Goal: Task Accomplishment & Management: Manage account settings

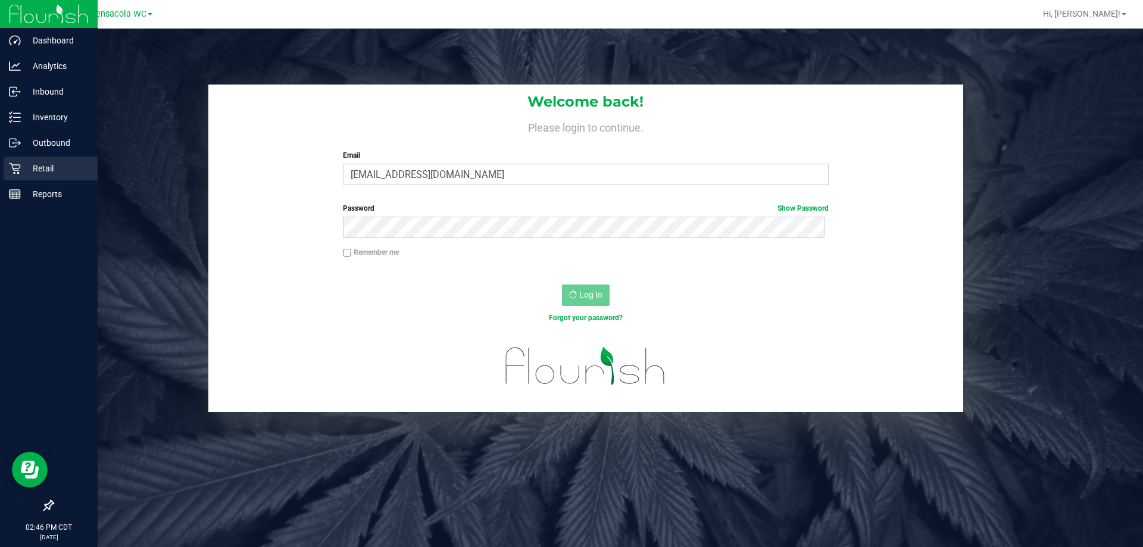
click at [45, 174] on p "Retail" at bounding box center [56, 168] width 71 height 14
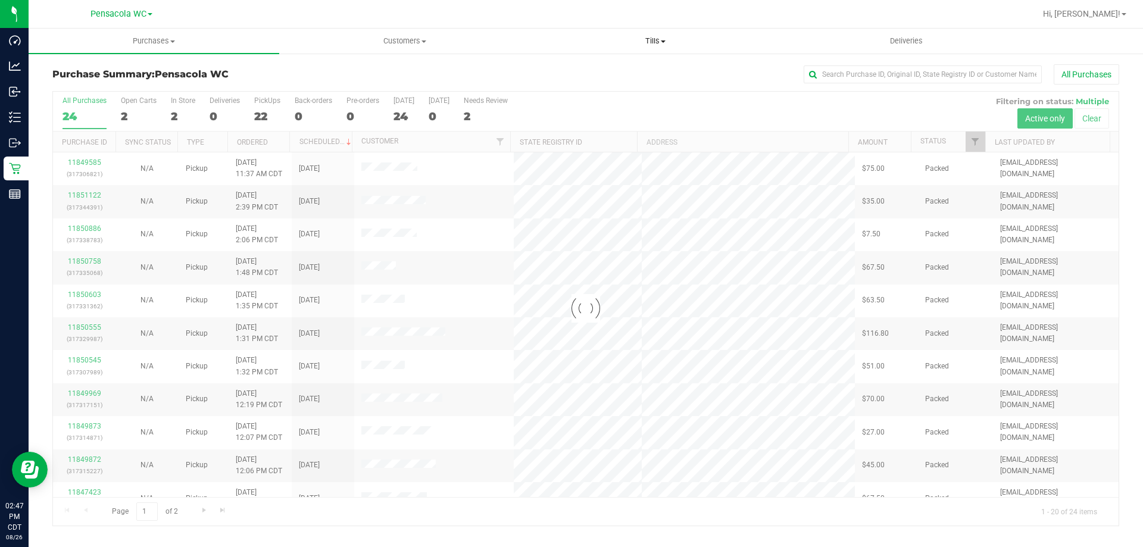
click at [661, 40] on span "Tills" at bounding box center [654, 41] width 249 height 11
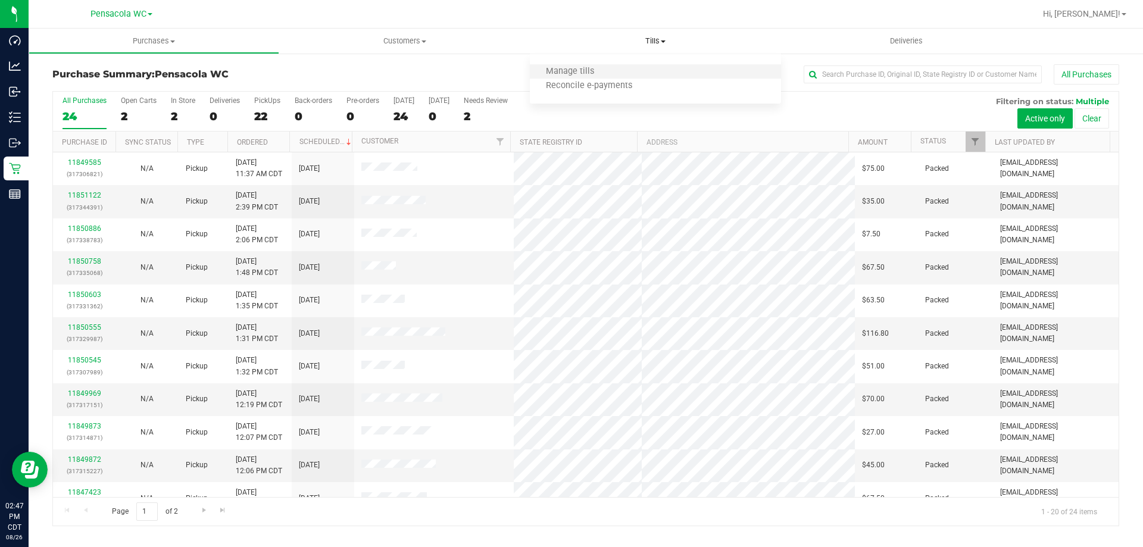
click at [657, 68] on li "Manage tills" at bounding box center [655, 72] width 251 height 14
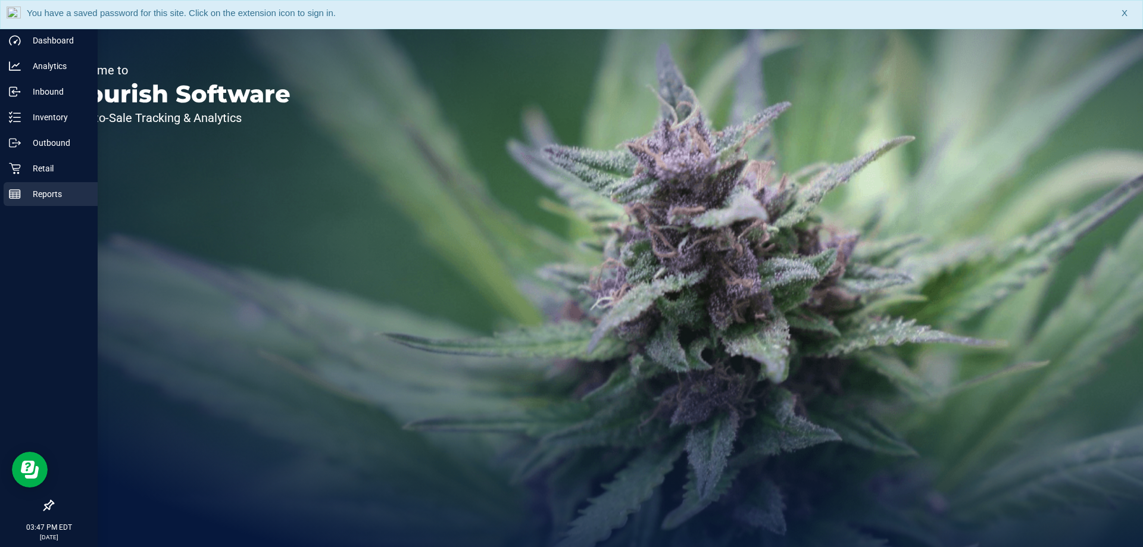
click at [16, 188] on div "Reports" at bounding box center [51, 194] width 94 height 24
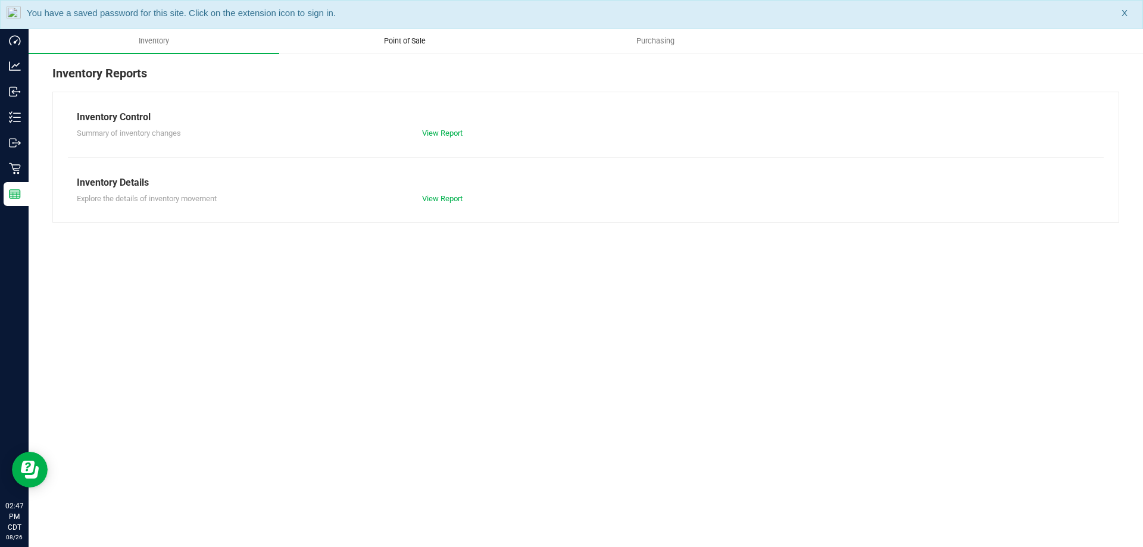
click at [413, 44] on span "Point of Sale" at bounding box center [405, 41] width 74 height 11
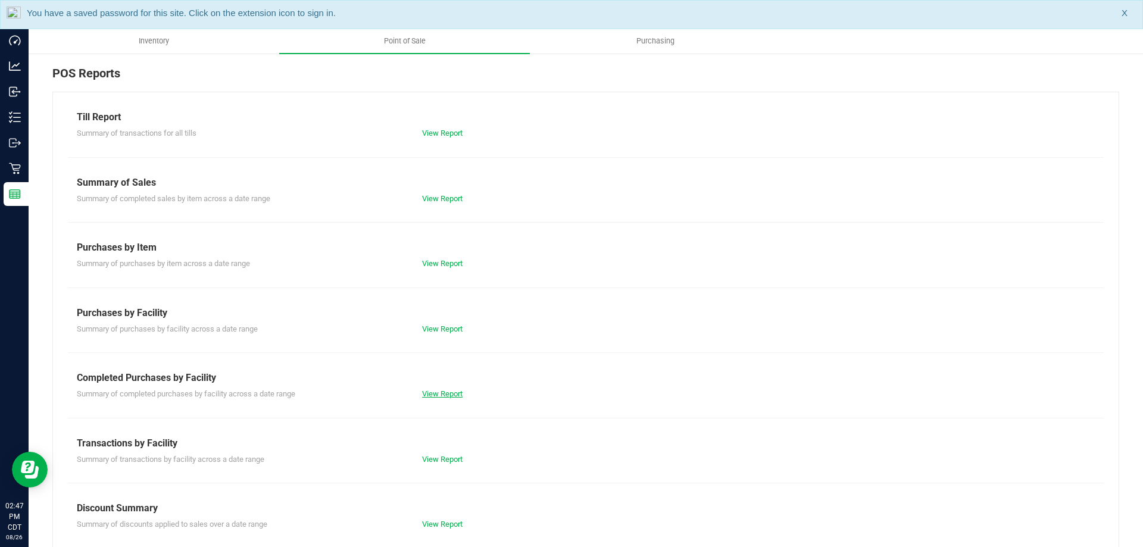
click at [444, 390] on link "View Report" at bounding box center [442, 393] width 40 height 9
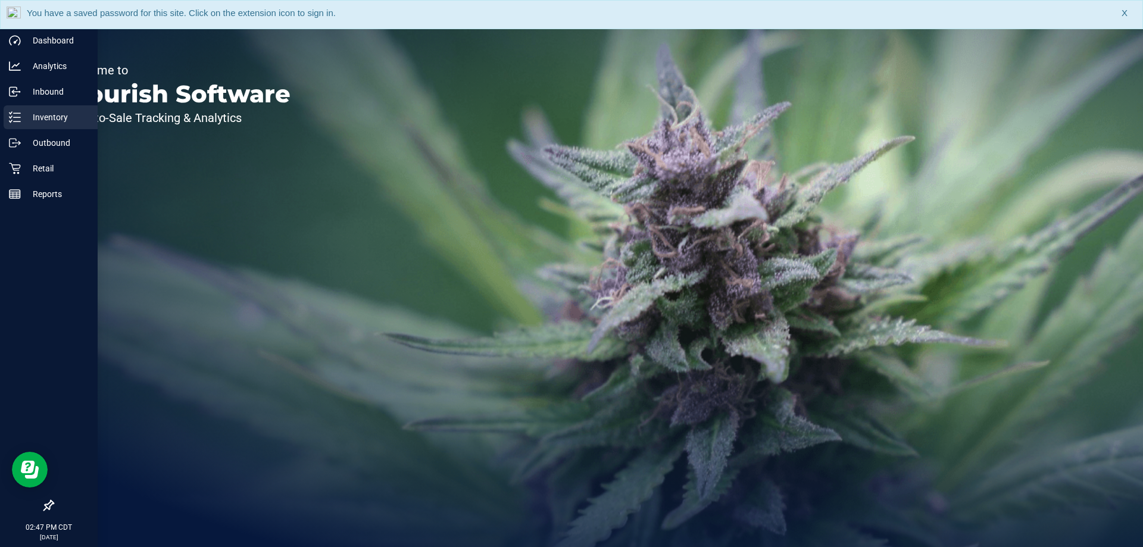
click at [23, 112] on p "Inventory" at bounding box center [56, 117] width 71 height 14
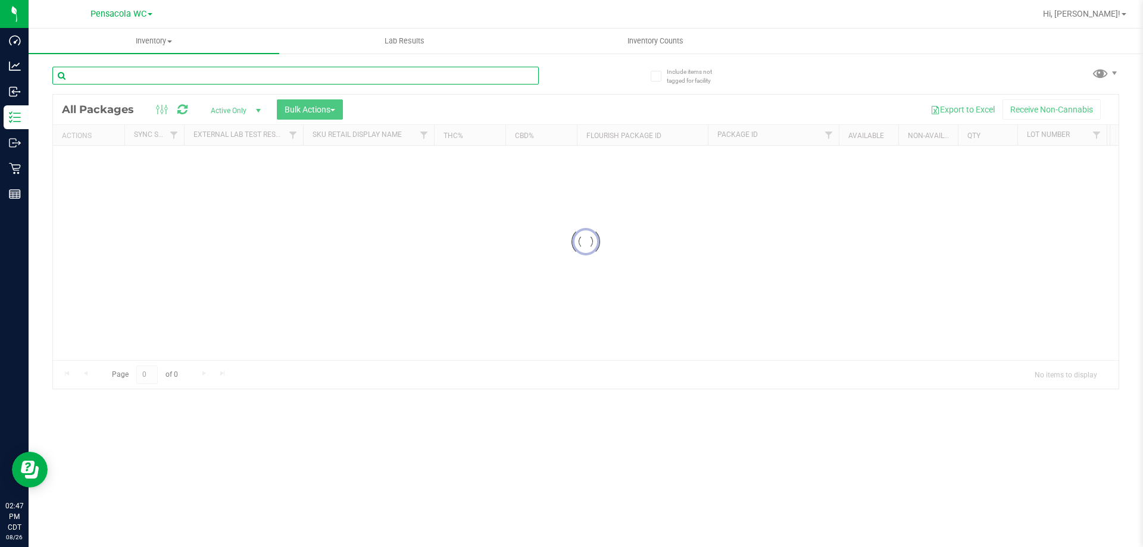
click at [131, 81] on div "Inventory All packages All inventory Waste log Create inventory Lab Results Inv…" at bounding box center [586, 288] width 1115 height 519
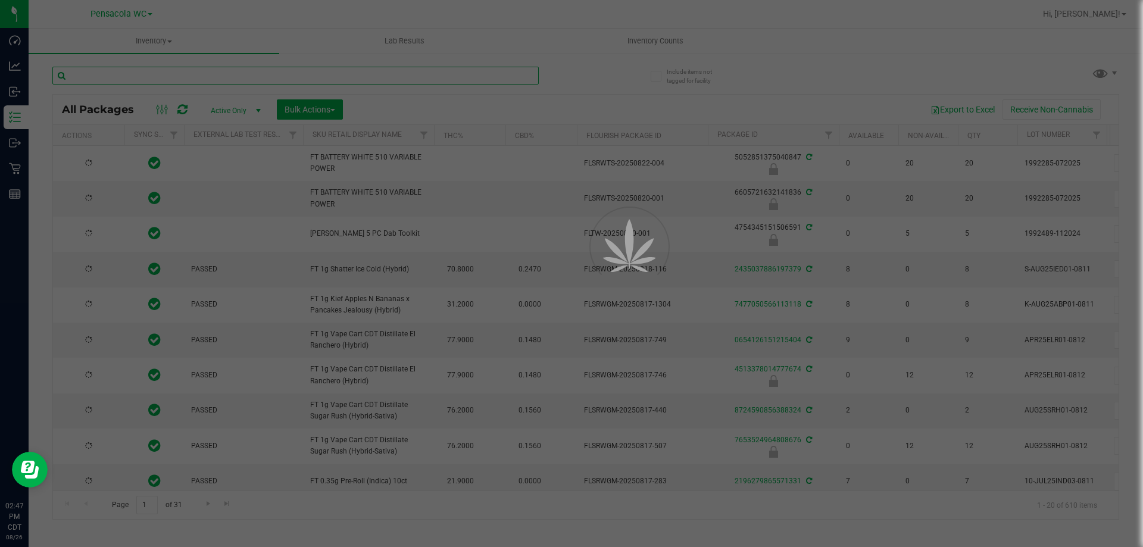
paste input "​W-JUN25FFP01-0701"
type input "​W-JUN25FFP01-0701"
type input "2026-02-15"
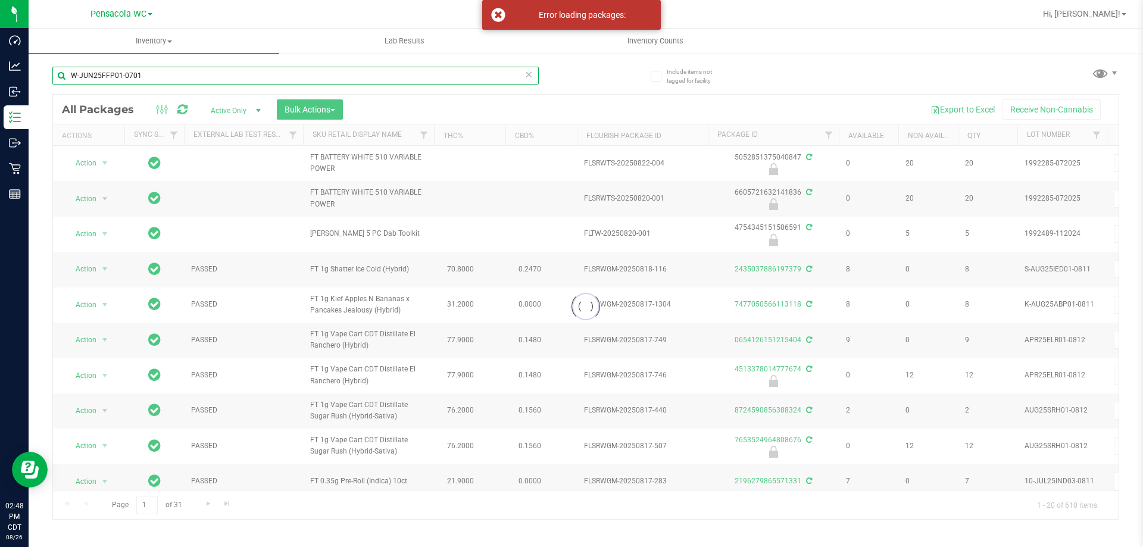
type input "​W-JUN25FFP01-0701"
click at [529, 70] on icon at bounding box center [529, 74] width 8 height 14
click at [442, 82] on input "text" at bounding box center [295, 76] width 486 height 18
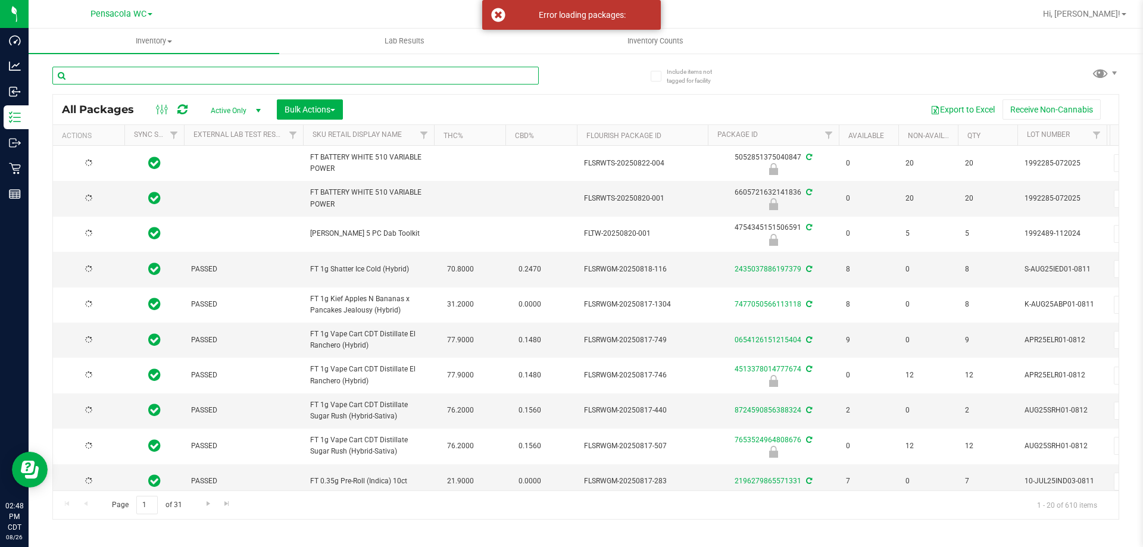
type input "2026-02-15"
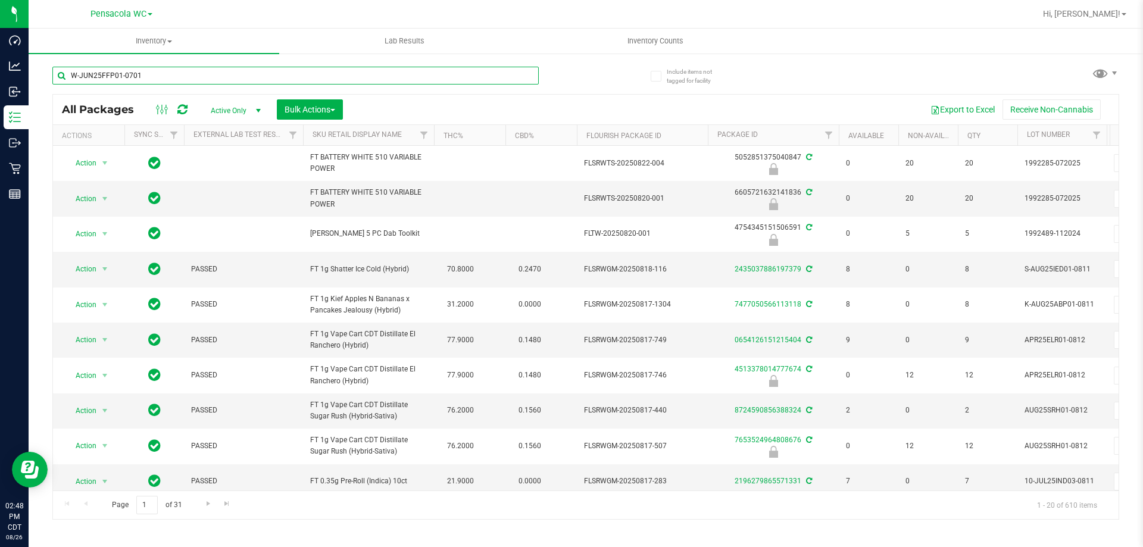
type input "​W-JUN25FFP01-0701"
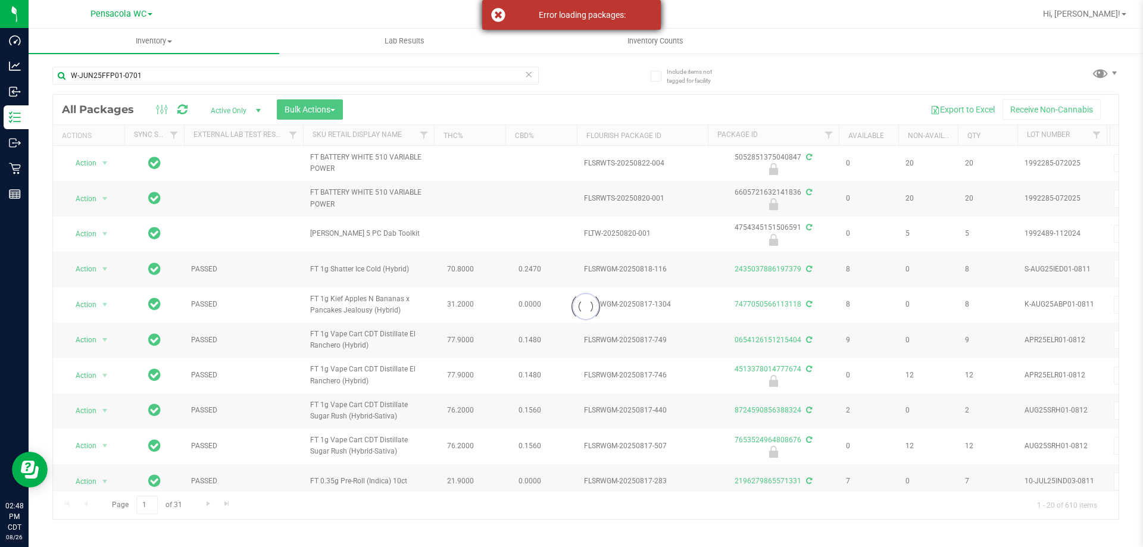
click at [595, 22] on div "Error loading packages:" at bounding box center [571, 15] width 179 height 30
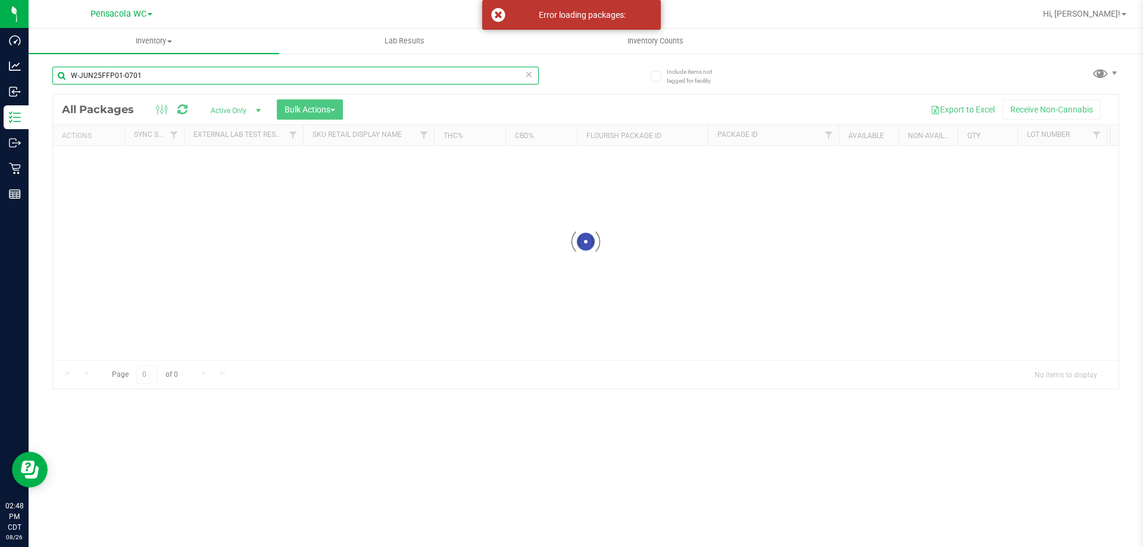
click at [177, 79] on input "​W-JUN25FFP01-0701" at bounding box center [295, 76] width 486 height 18
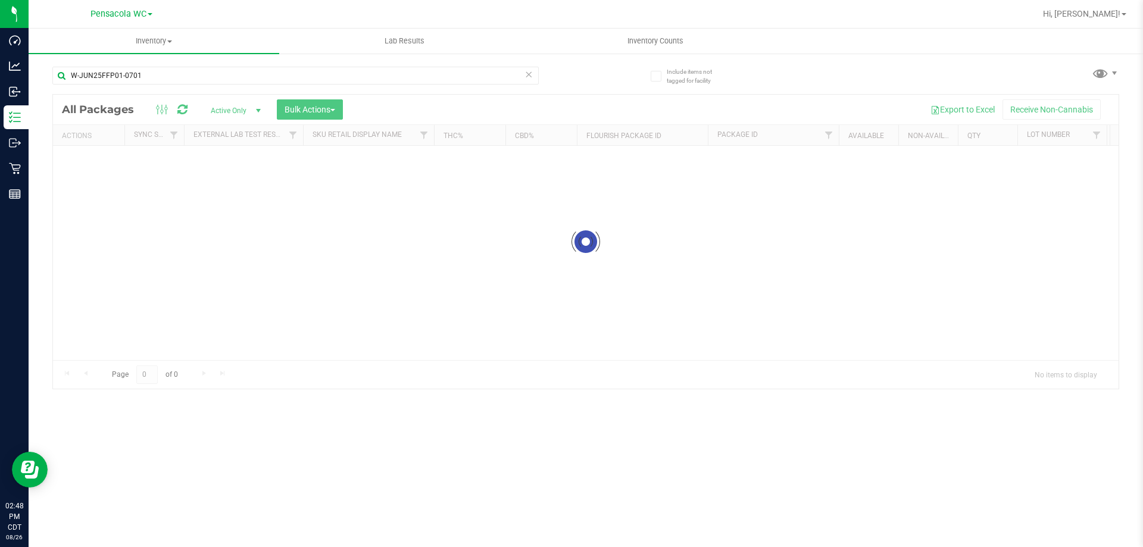
click at [529, 74] on icon at bounding box center [529, 74] width 8 height 14
click at [502, 69] on input "text" at bounding box center [295, 76] width 486 height 18
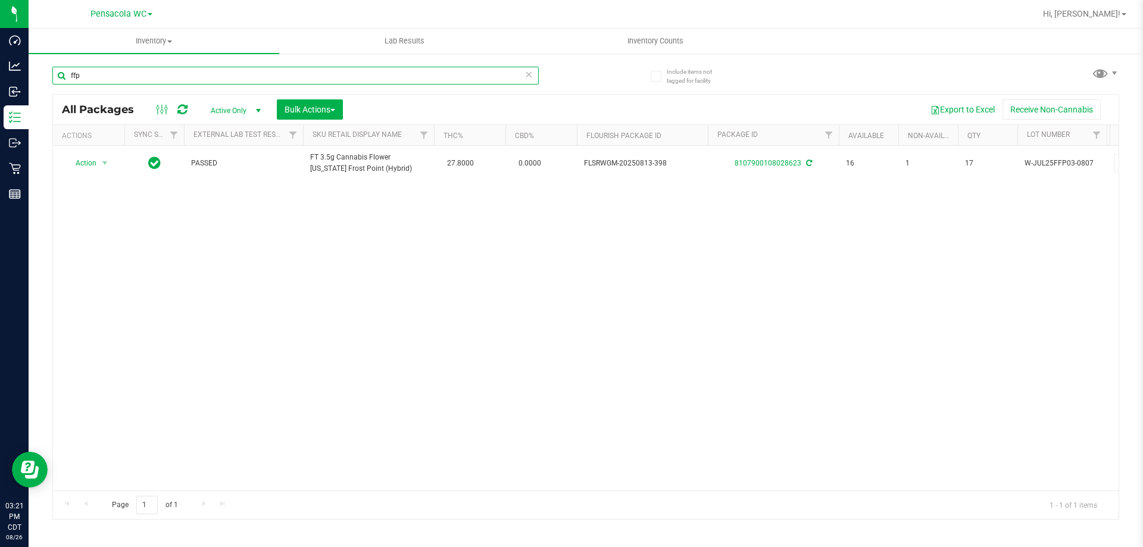
click at [232, 68] on input "ffp" at bounding box center [295, 76] width 486 height 18
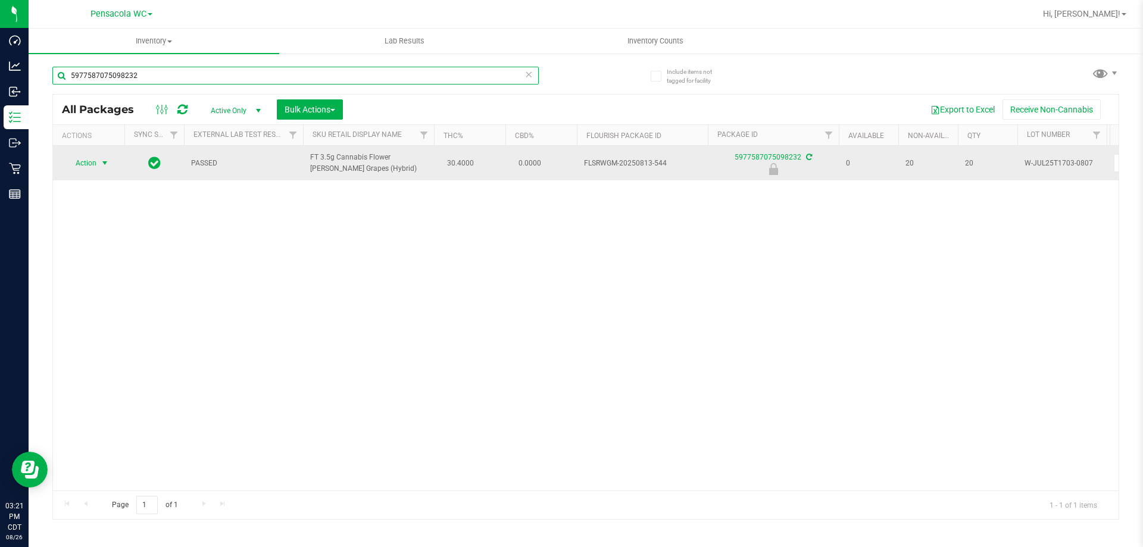
type input "5977587075098232"
click at [100, 163] on span "select" at bounding box center [105, 163] width 10 height 10
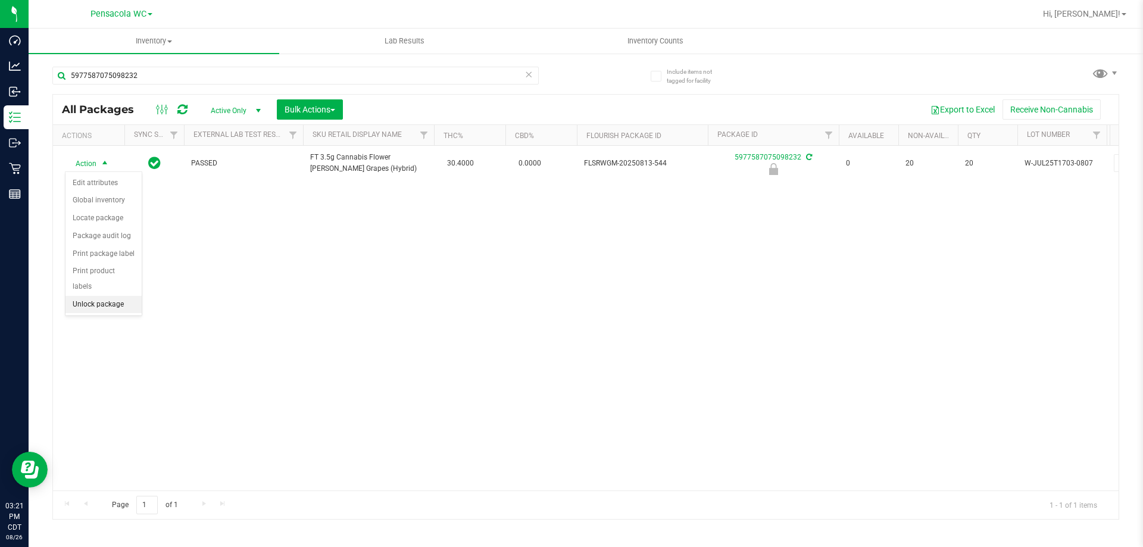
click at [94, 296] on li "Unlock package" at bounding box center [103, 305] width 76 height 18
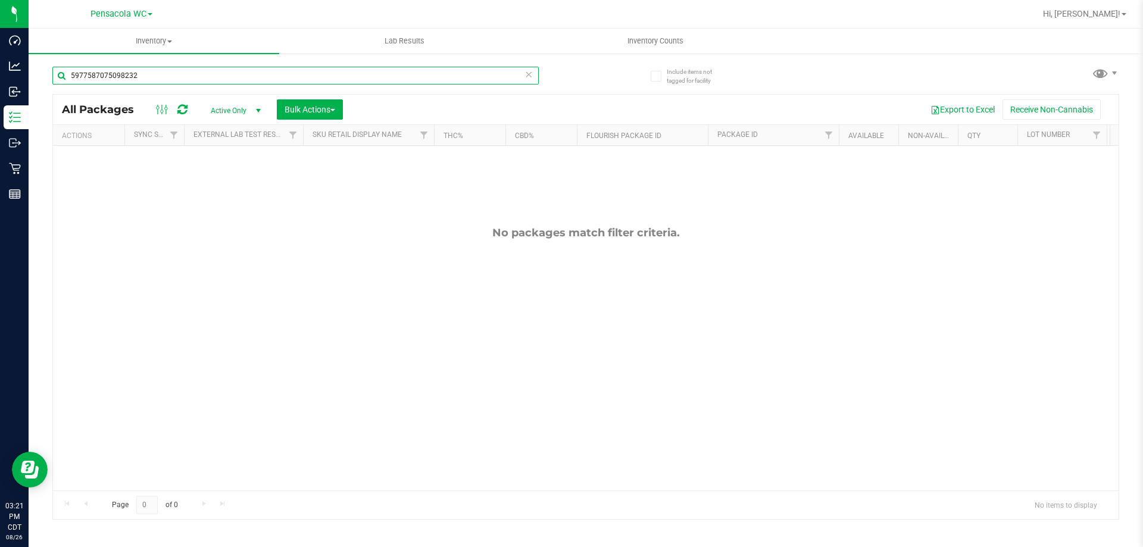
click at [220, 78] on input "5977587075098232" at bounding box center [295, 76] width 486 height 18
click at [205, 74] on input "5977587075098232" at bounding box center [295, 76] width 486 height 18
click at [525, 72] on icon at bounding box center [529, 74] width 8 height 14
click at [475, 69] on input "text" at bounding box center [295, 76] width 486 height 18
type input "5977587075098232"
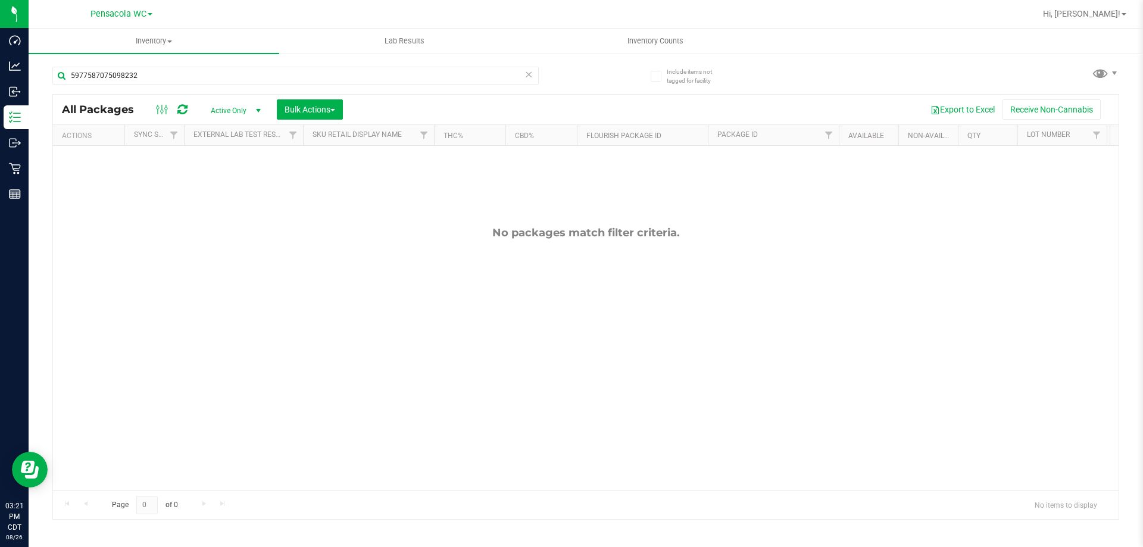
drag, startPoint x: 244, startPoint y: 108, endPoint x: 280, endPoint y: 149, distance: 55.7
click at [245, 108] on span "Active Only" at bounding box center [233, 110] width 65 height 17
click at [246, 108] on span "Active Only" at bounding box center [233, 110] width 65 height 17
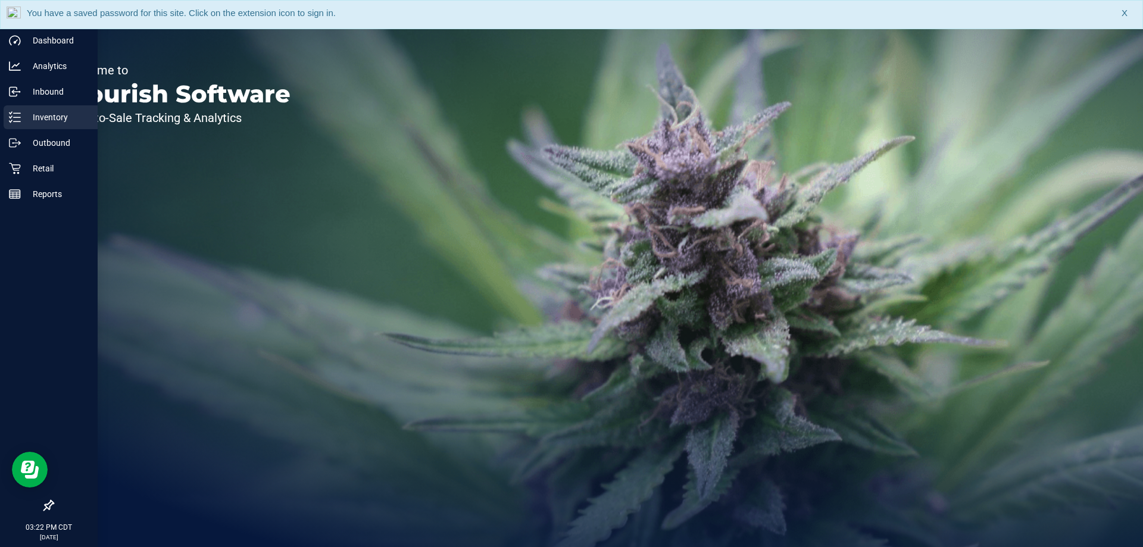
click at [1, 110] on link "Inventory" at bounding box center [49, 118] width 98 height 26
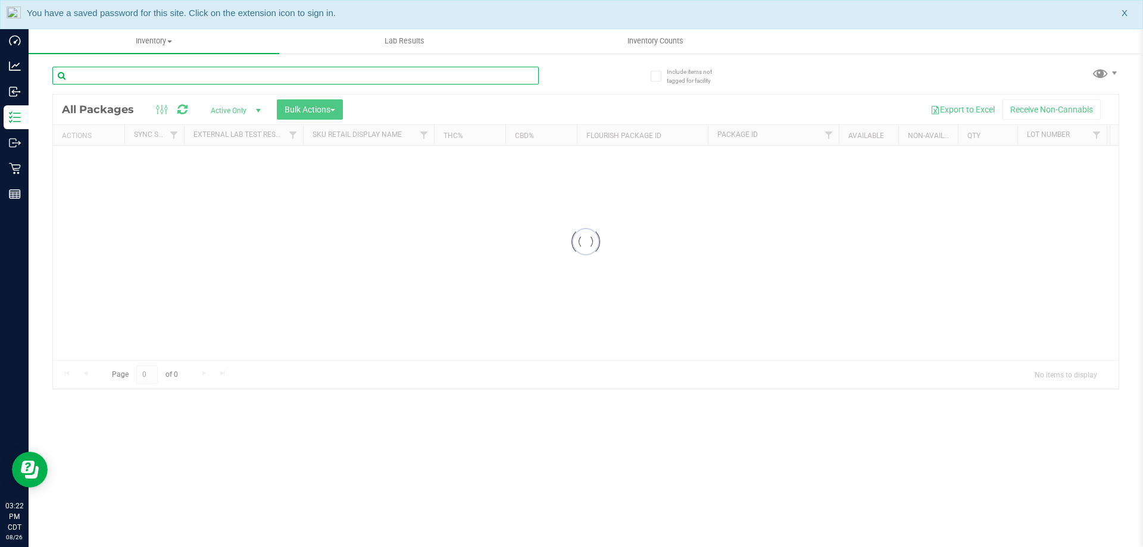
click at [138, 75] on input "text" at bounding box center [295, 76] width 486 height 18
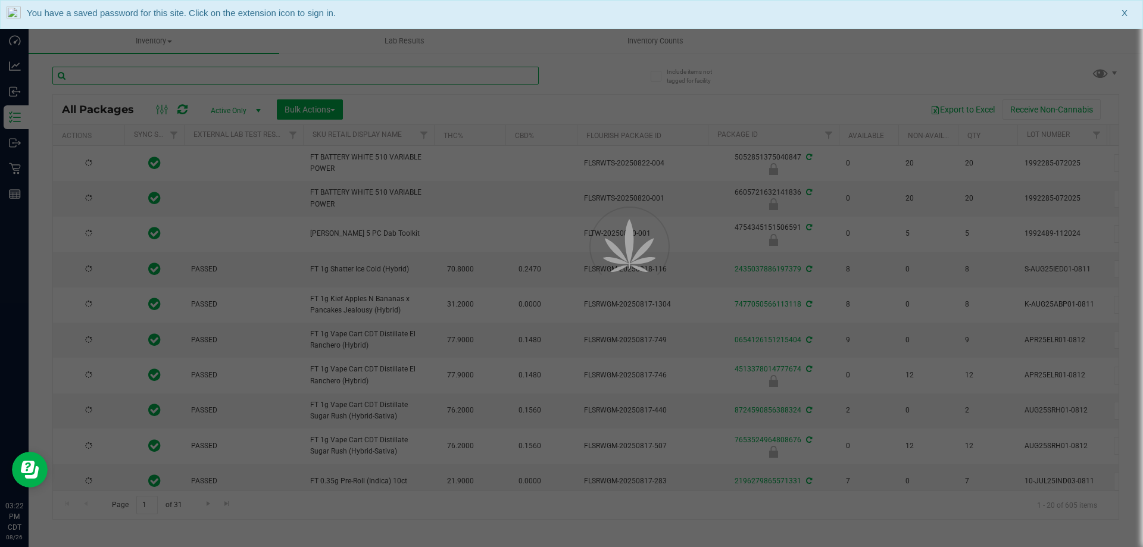
type input "2026-02-15"
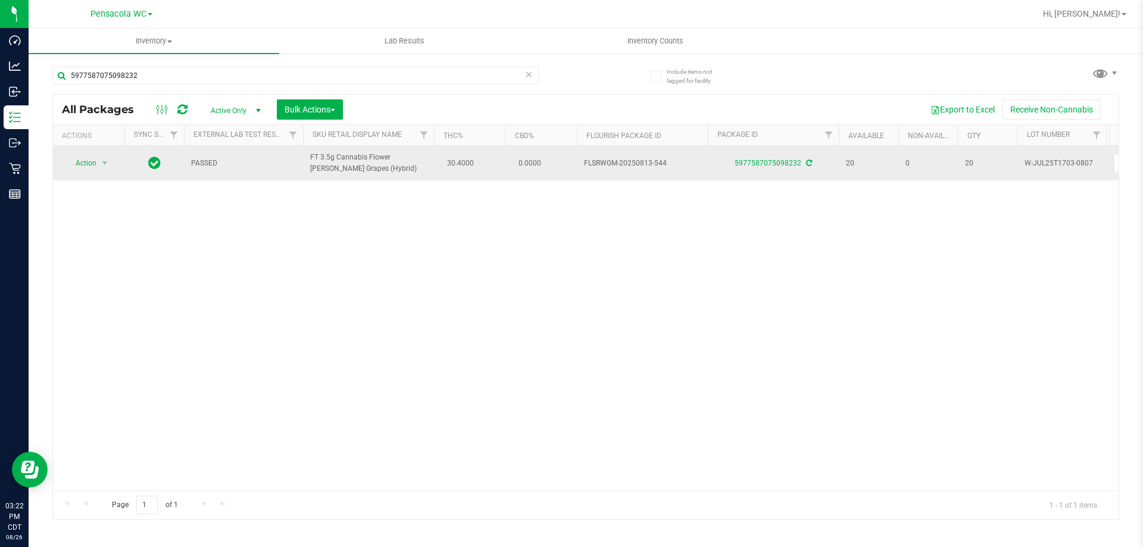
click at [87, 167] on span "Action" at bounding box center [81, 163] width 32 height 17
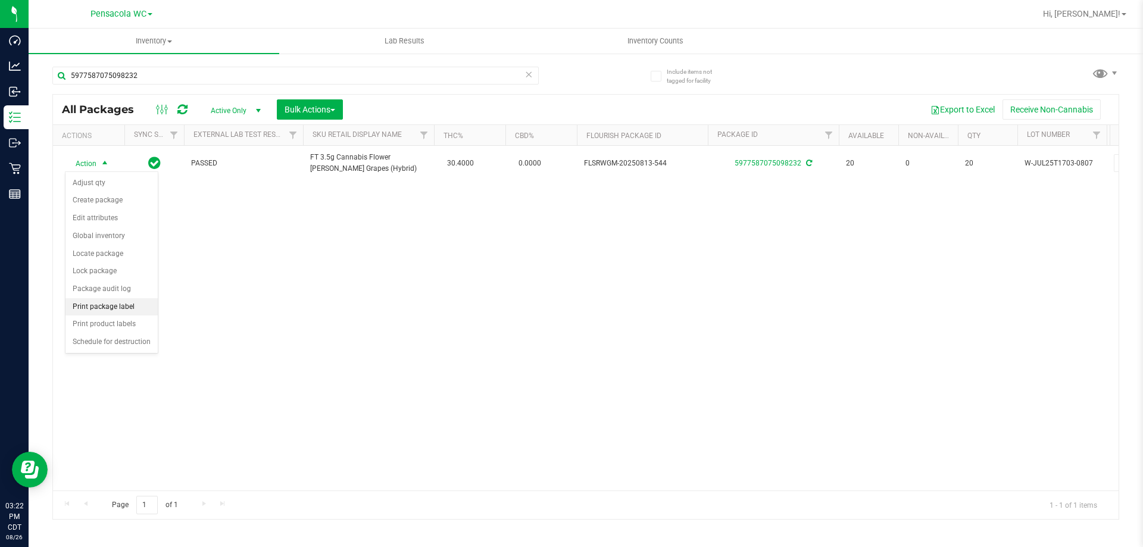
drag, startPoint x: 127, startPoint y: 309, endPoint x: 155, endPoint y: 301, distance: 29.2
click at [127, 309] on li "Print package label" at bounding box center [111, 307] width 92 height 18
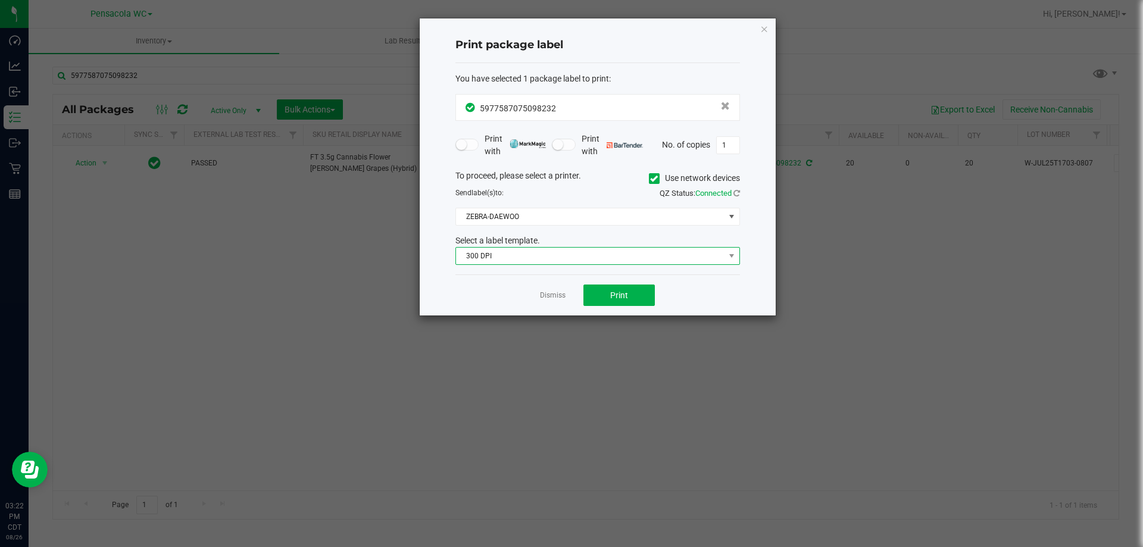
click at [601, 252] on span "300 DPI" at bounding box center [590, 256] width 269 height 17
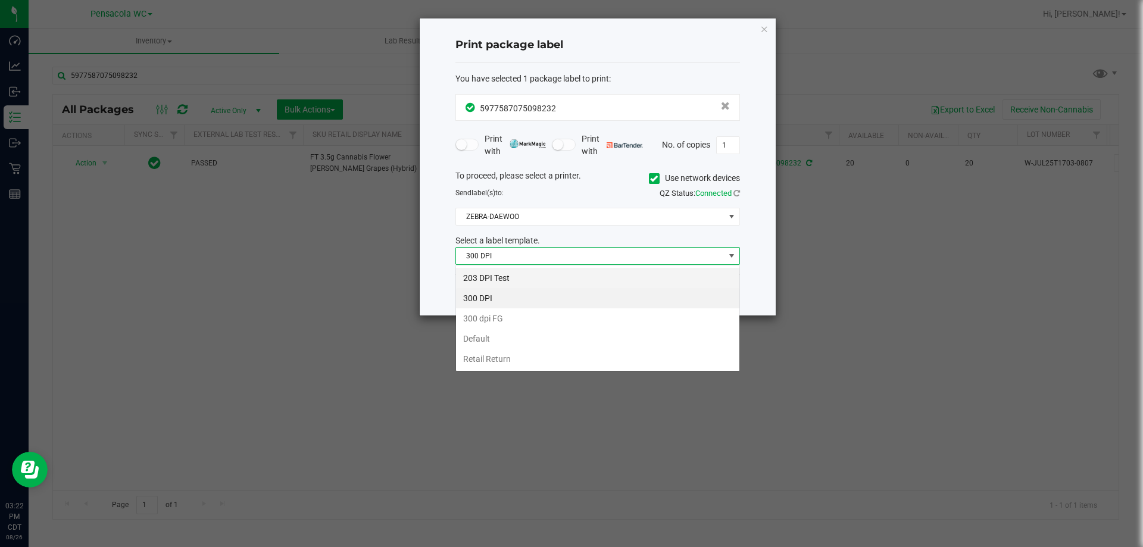
scroll to position [18, 285]
click at [597, 266] on div "203 DPI Test 300 DPI 300 dpi FG Default Retail Return" at bounding box center [597, 318] width 285 height 107
click at [600, 270] on li "203 DPI Test" at bounding box center [597, 278] width 283 height 20
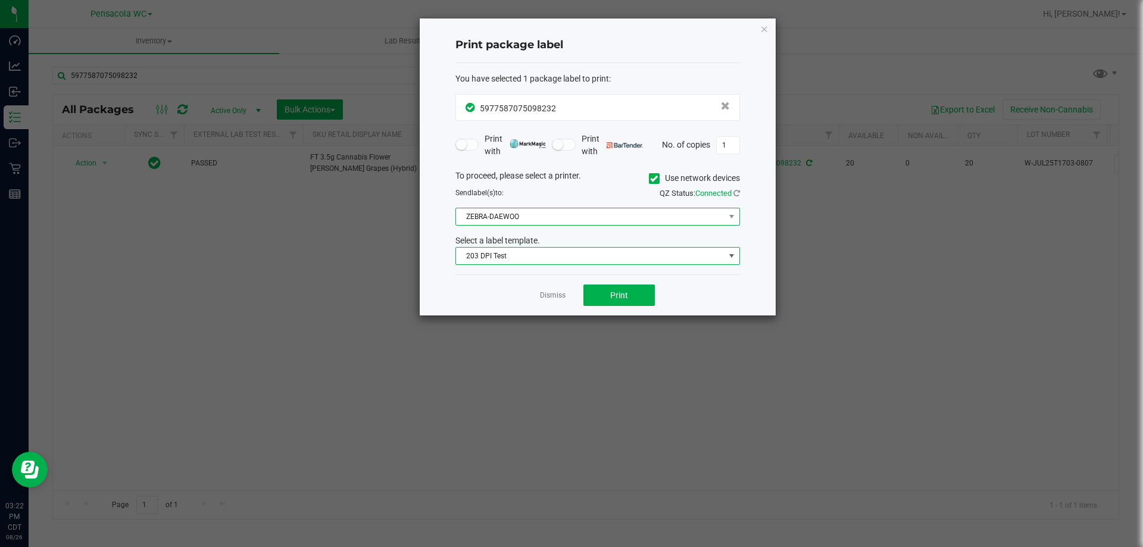
click at [600, 218] on span "ZEBRA-DAEWOO" at bounding box center [590, 216] width 269 height 17
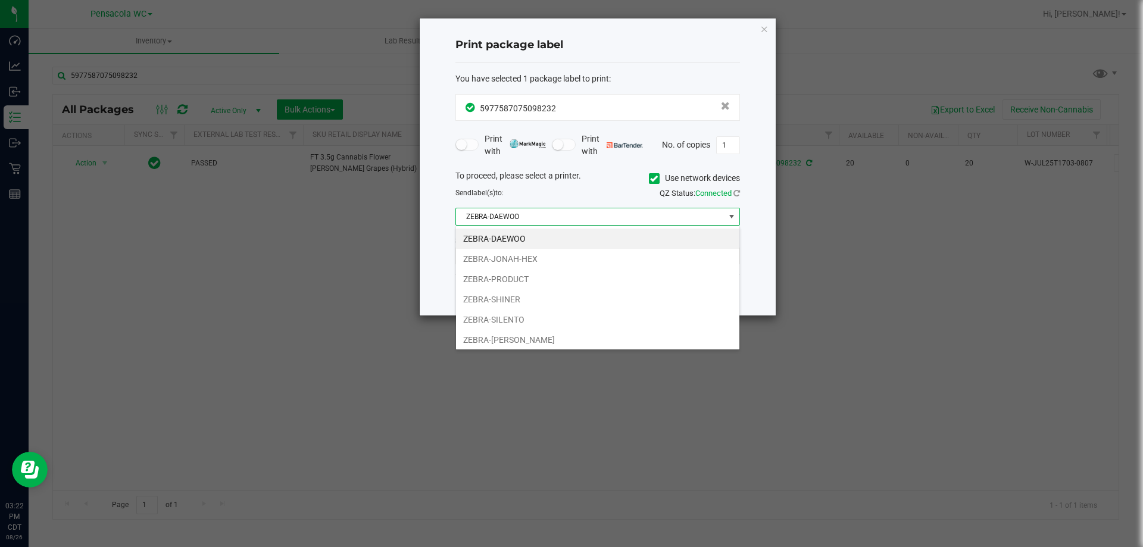
drag, startPoint x: 569, startPoint y: 260, endPoint x: 577, endPoint y: 266, distance: 9.8
click at [569, 260] on li "ZEBRA-JONAH-HEX" at bounding box center [597, 259] width 283 height 20
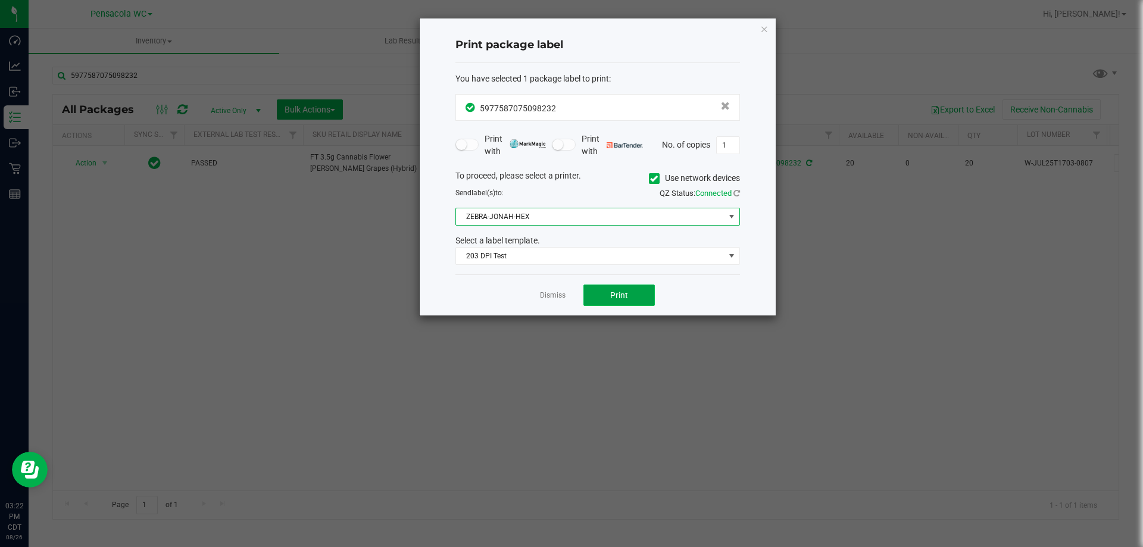
click at [627, 298] on button "Print" at bounding box center [618, 295] width 71 height 21
click at [556, 298] on link "Dismiss" at bounding box center [553, 296] width 26 height 10
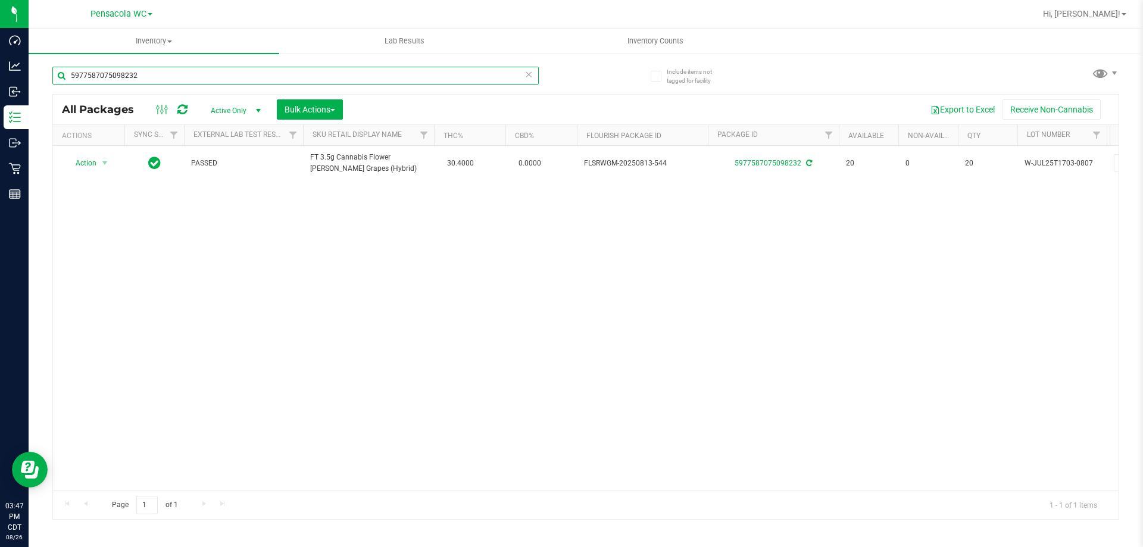
click at [332, 70] on input "5977587075098232" at bounding box center [295, 76] width 486 height 18
type input "ground"
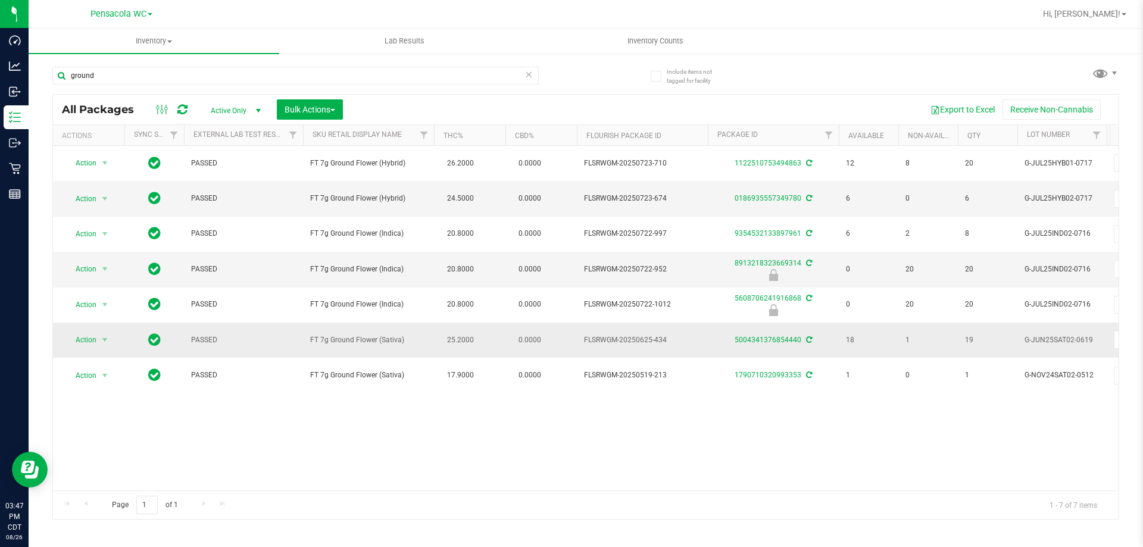
click at [440, 342] on td "25.2000" at bounding box center [469, 340] width 71 height 35
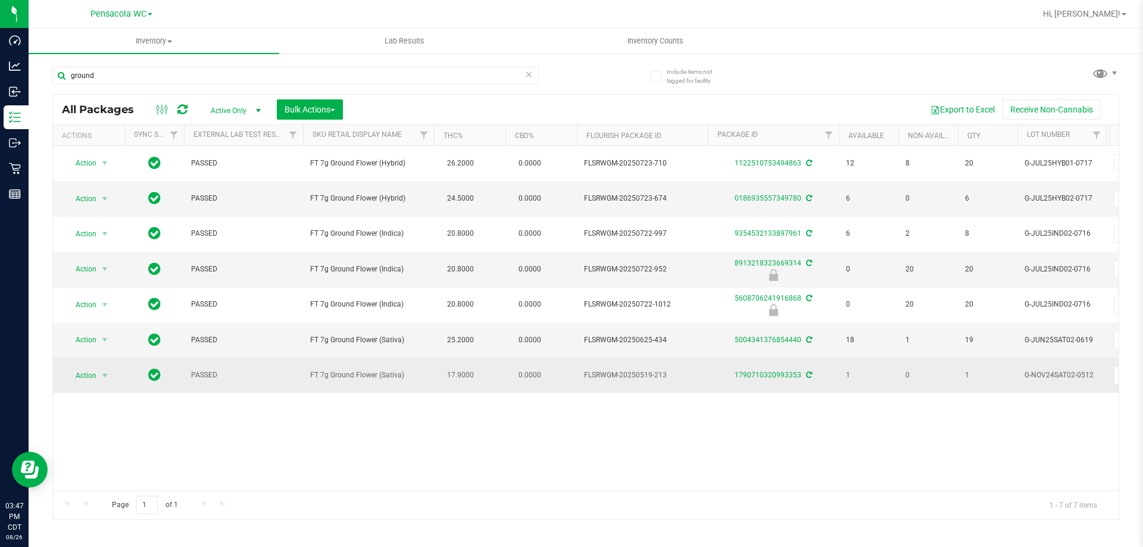
click at [551, 382] on td "0.0000" at bounding box center [540, 375] width 71 height 35
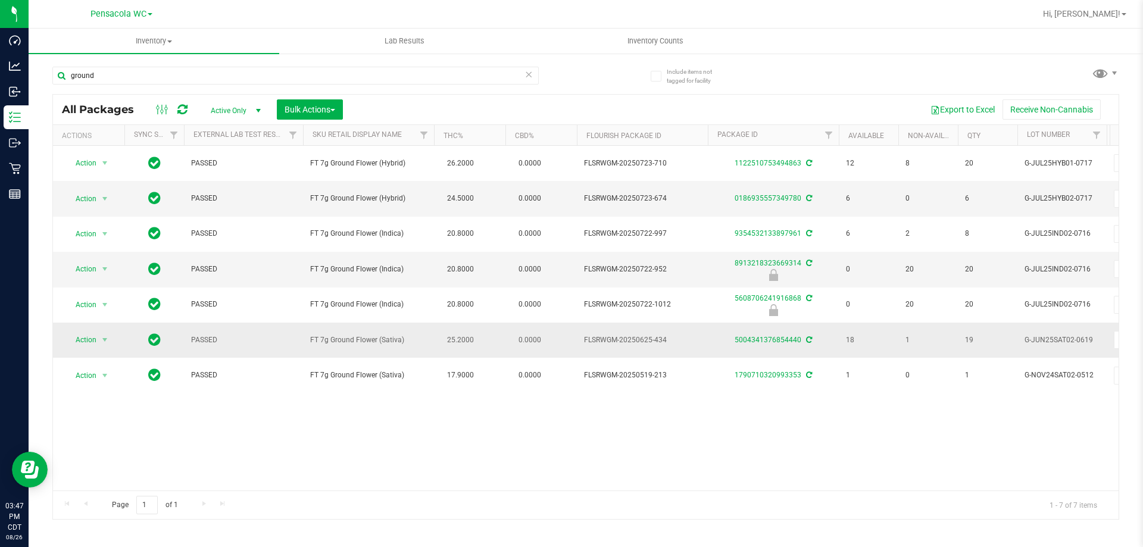
click at [402, 342] on span "FT 7g Ground Flower (Sativa)" at bounding box center [368, 340] width 117 height 11
click at [528, 79] on icon at bounding box center [529, 74] width 8 height 14
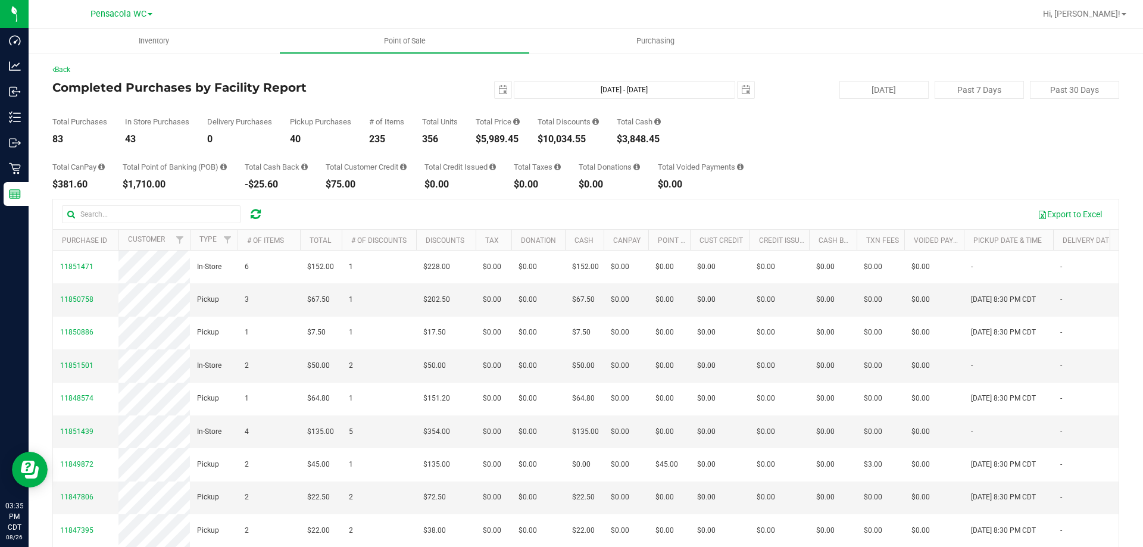
click at [497, 154] on div "Total CanPay $381.60 Total Point of Banking (POB) $1,710.00 Total Cash Back -$2…" at bounding box center [585, 166] width 1067 height 45
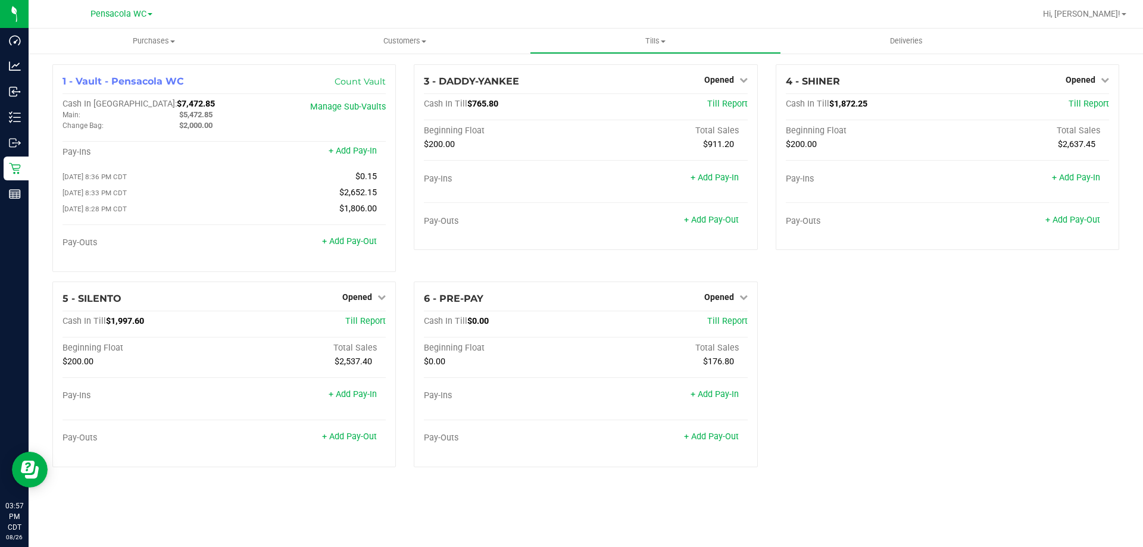
drag, startPoint x: 569, startPoint y: 73, endPoint x: 411, endPoint y: 68, distance: 157.3
click at [404, 59] on div "1 - Vault - Pensacola WC Count Vault Cash In Vault: $7,472.85 Main: $5,472.85 C…" at bounding box center [586, 270] width 1115 height 436
click at [414, 75] on div "3 - DADDY-YANKEE Opened Close Till Cash In Till $765.80 Till Report Beginning F…" at bounding box center [586, 157] width 344 height 186
click at [402, 66] on div "1 - Vault - Pensacola WC Count Vault Cash In Vault: $7,472.85 Main: $5,472.85 C…" at bounding box center [223, 172] width 361 height 217
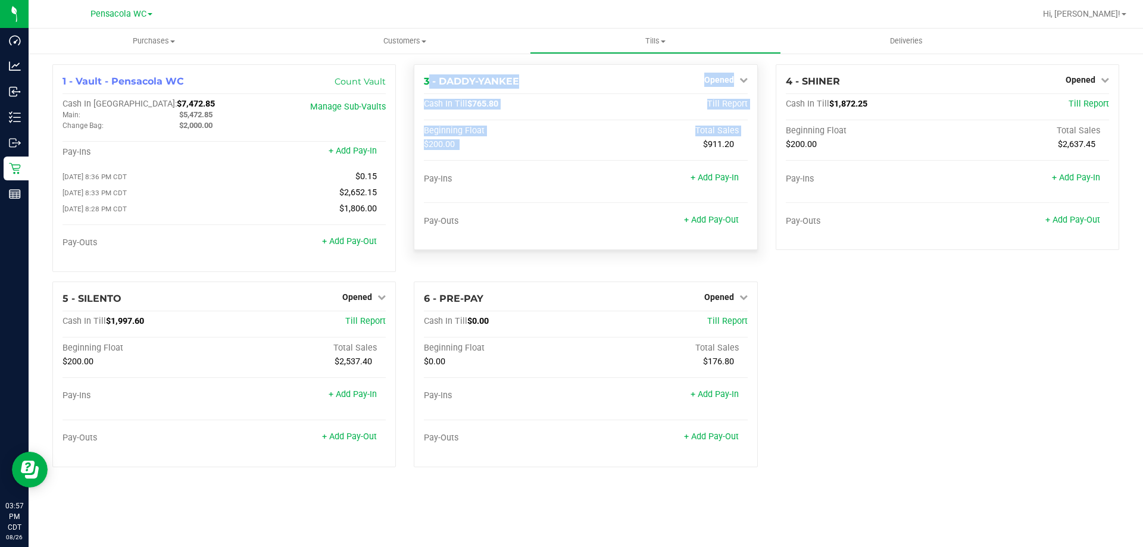
drag, startPoint x: 409, startPoint y: 99, endPoint x: 484, endPoint y: 149, distance: 89.8
click at [484, 149] on div "3 - DADDY-YANKEE Opened Close Till Cash In Till $765.80 Till Report Beginning F…" at bounding box center [585, 172] width 361 height 217
click at [484, 149] on div "$200.00" at bounding box center [505, 144] width 162 height 11
drag, startPoint x: 532, startPoint y: 179, endPoint x: 424, endPoint y: 169, distance: 108.2
click at [424, 169] on div "Cash In Till $765.80 Till Report Beginning Float Total Sales $200.00 $911.20 Pa…" at bounding box center [585, 169] width 323 height 141
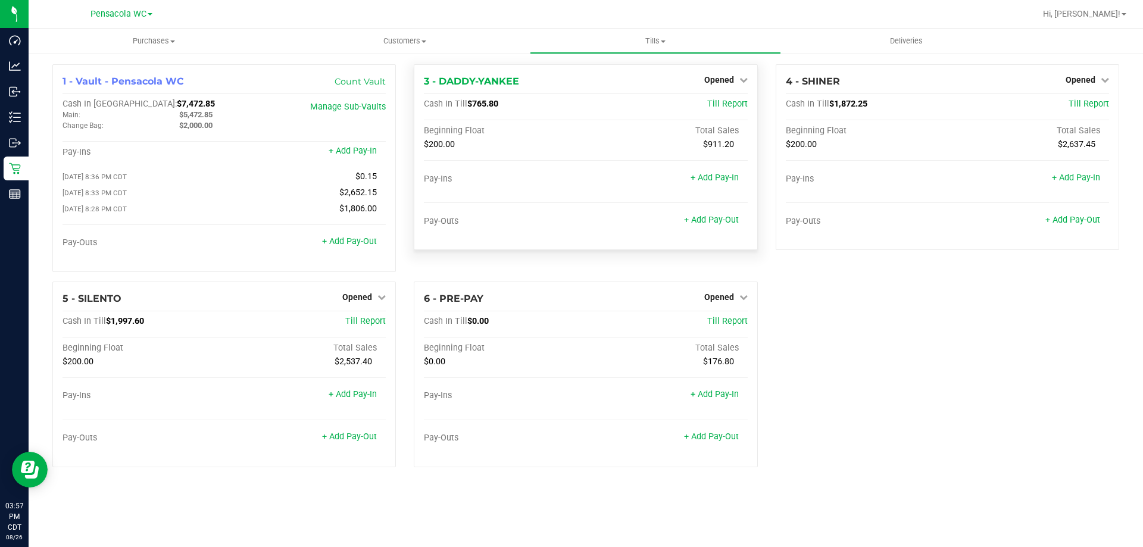
click at [424, 169] on div at bounding box center [585, 170] width 323 height 8
drag, startPoint x: 419, startPoint y: 79, endPoint x: 533, endPoint y: 82, distance: 114.9
click at [533, 82] on div "3 - DADDY-YANKEE Opened Close Till Cash In Till $765.80 Till Report Beginning F…" at bounding box center [586, 157] width 344 height 186
click at [536, 73] on div "3 - DADDY-YANKEE Opened Close Till Cash In Till $765.80 Till Report Beginning F…" at bounding box center [586, 157] width 344 height 186
click at [575, 145] on div "$200.00" at bounding box center [505, 144] width 162 height 11
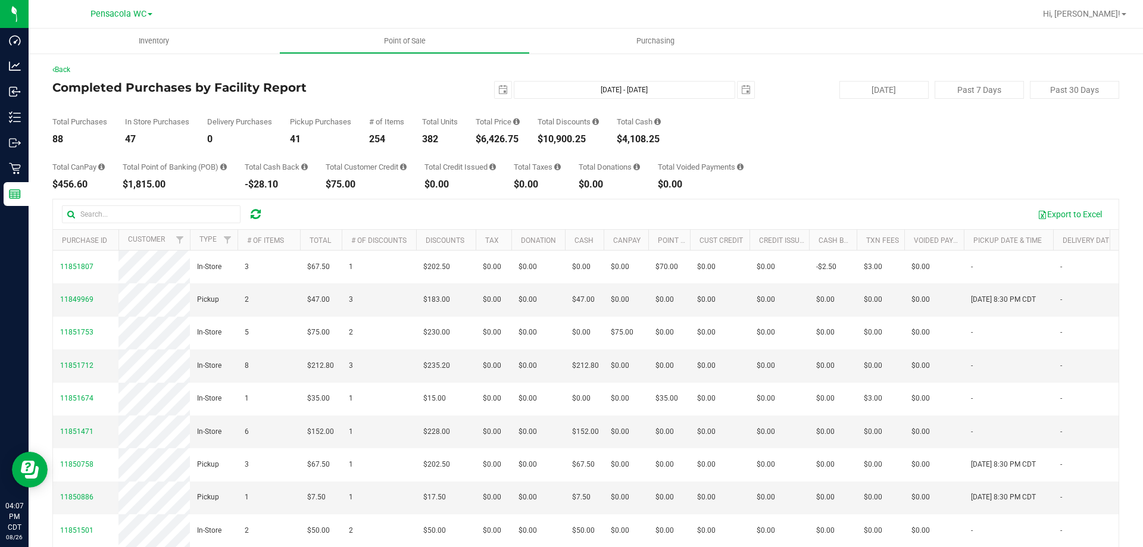
drag, startPoint x: 526, startPoint y: 142, endPoint x: 480, endPoint y: 134, distance: 46.5
click at [480, 134] on div "Total Purchases 88 In Store Purchases 47 Delivery Purchases 0 Pickup Purchases …" at bounding box center [585, 121] width 1067 height 45
click at [526, 141] on div "Total Purchases 88 In Store Purchases 47 Delivery Purchases 0 Pickup Purchases …" at bounding box center [585, 121] width 1067 height 45
click at [502, 146] on div "Total CanPay $456.60 Total Point of Banking (POB) $1,815.00 Total Cash Back -$2…" at bounding box center [585, 166] width 1067 height 45
click at [478, 135] on div "Total Purchases 88 In Store Purchases 47 Delivery Purchases 0 Pickup Purchases …" at bounding box center [585, 121] width 1067 height 45
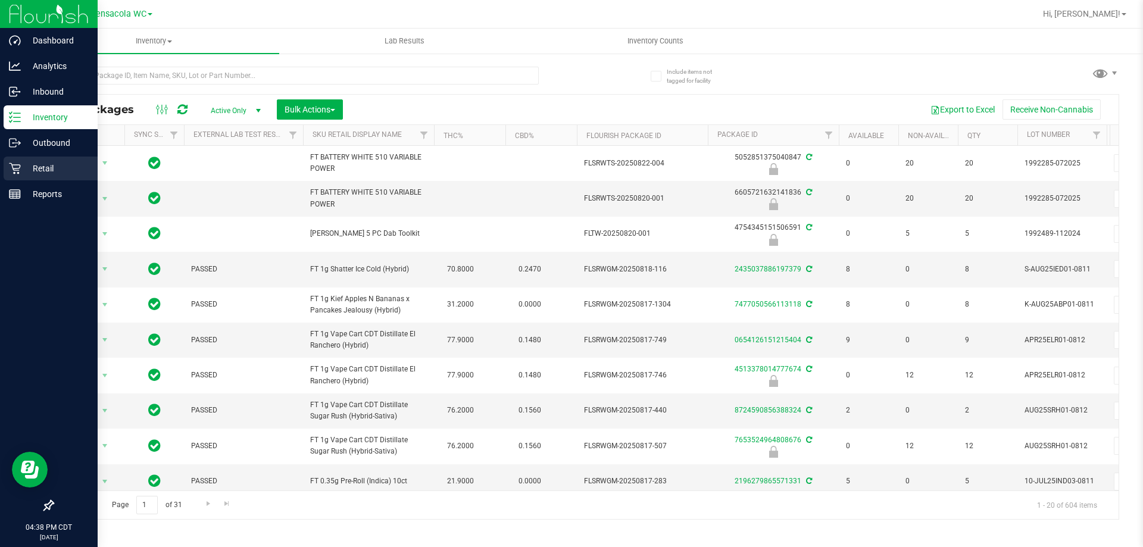
click at [55, 178] on div "Retail" at bounding box center [51, 169] width 94 height 24
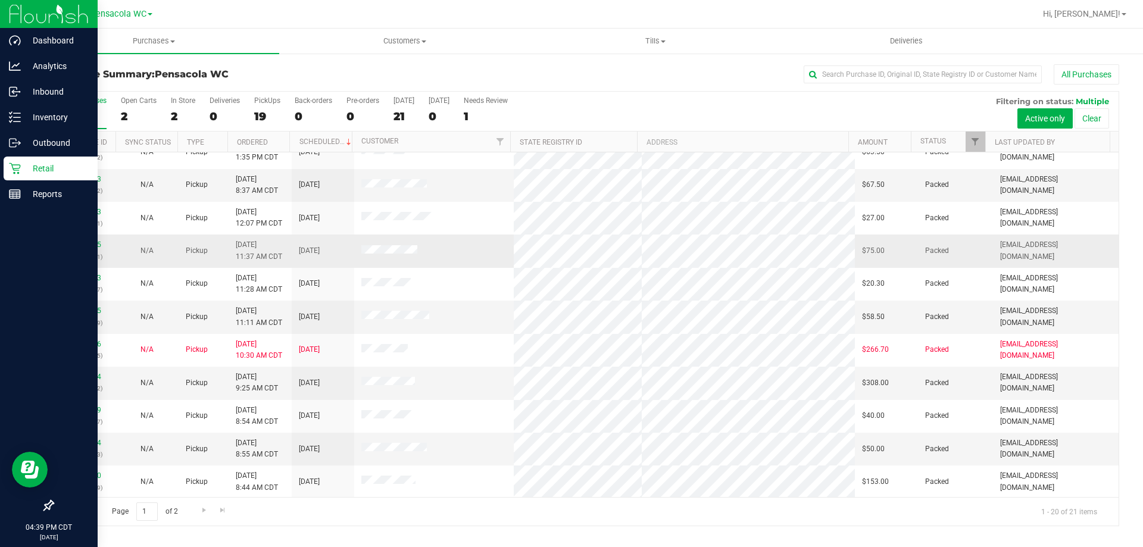
scroll to position [314, 0]
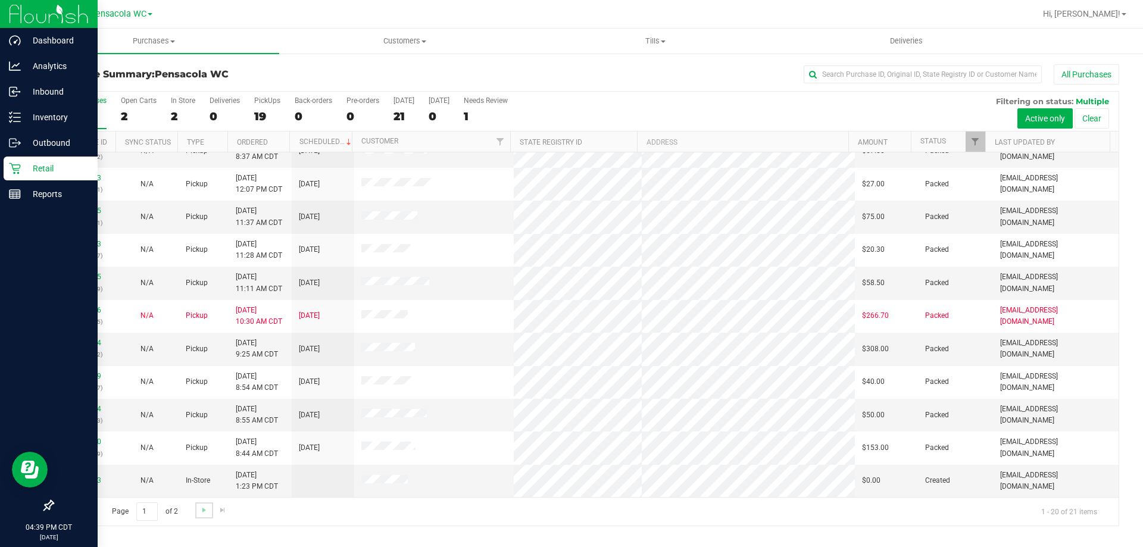
click at [203, 504] on link "Go to the next page" at bounding box center [203, 511] width 17 height 16
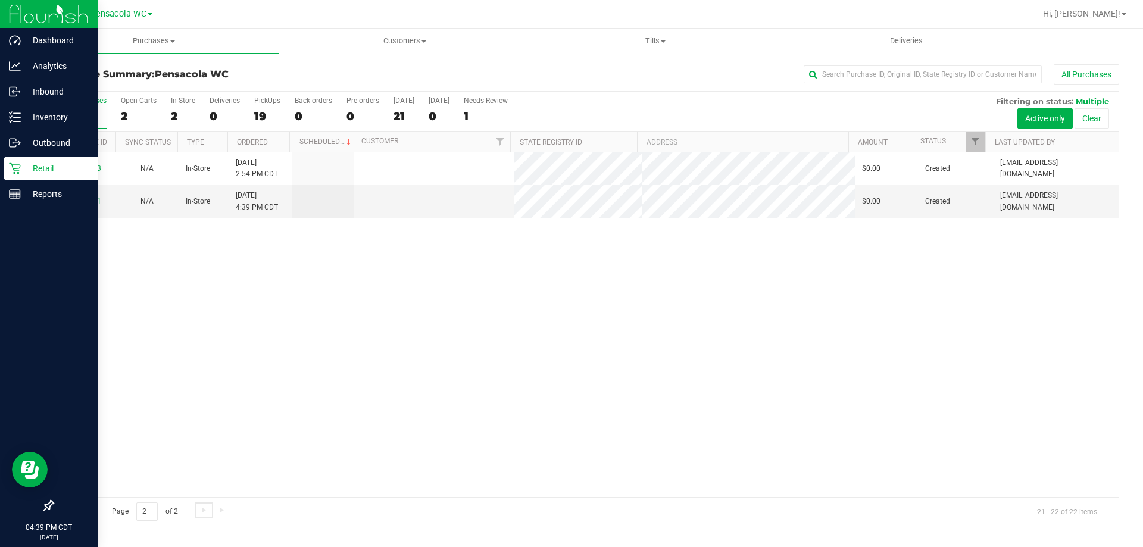
scroll to position [0, 0]
click at [85, 513] on span "Go to the previous page" at bounding box center [86, 510] width 10 height 10
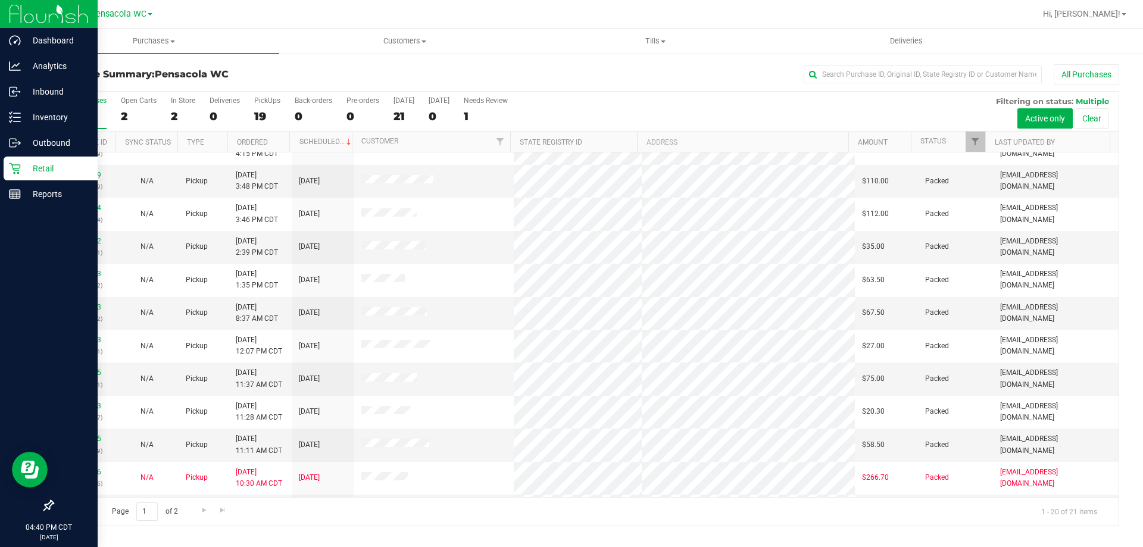
scroll to position [314, 0]
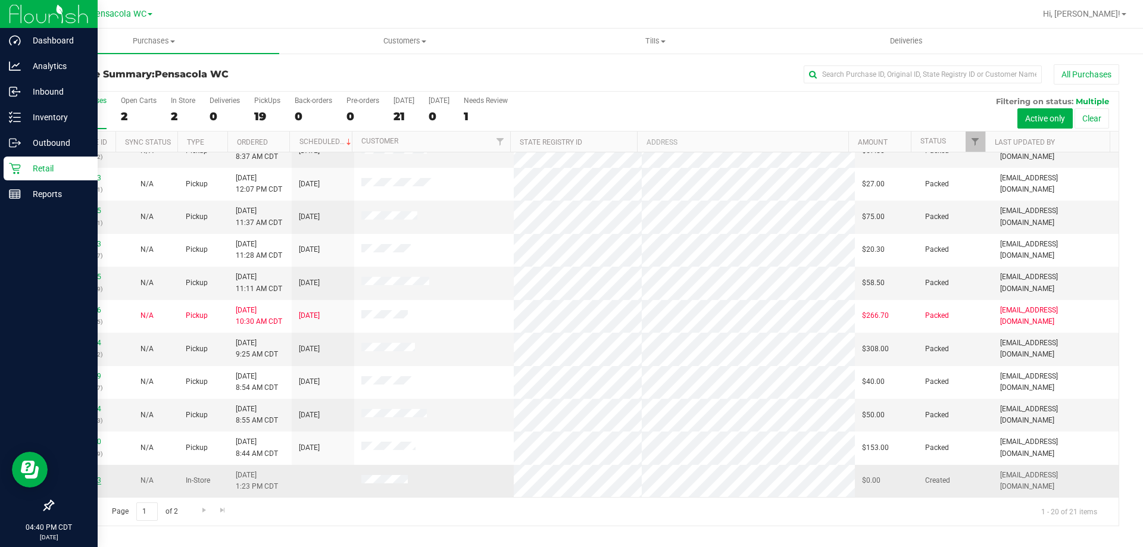
click at [92, 478] on link "11850563" at bounding box center [84, 480] width 33 height 8
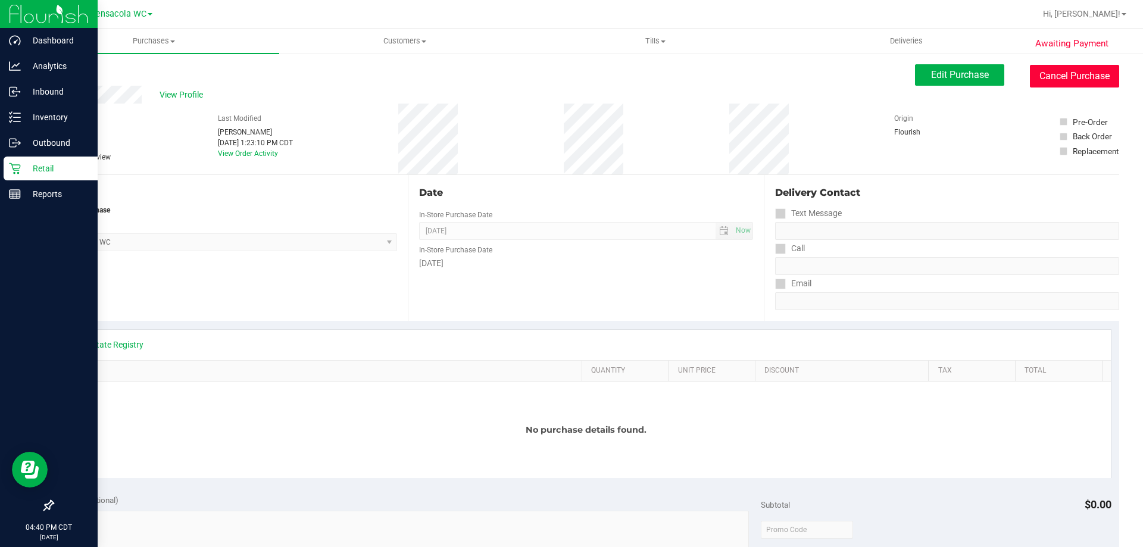
click at [1043, 84] on button "Cancel Purchase" at bounding box center [1074, 76] width 89 height 23
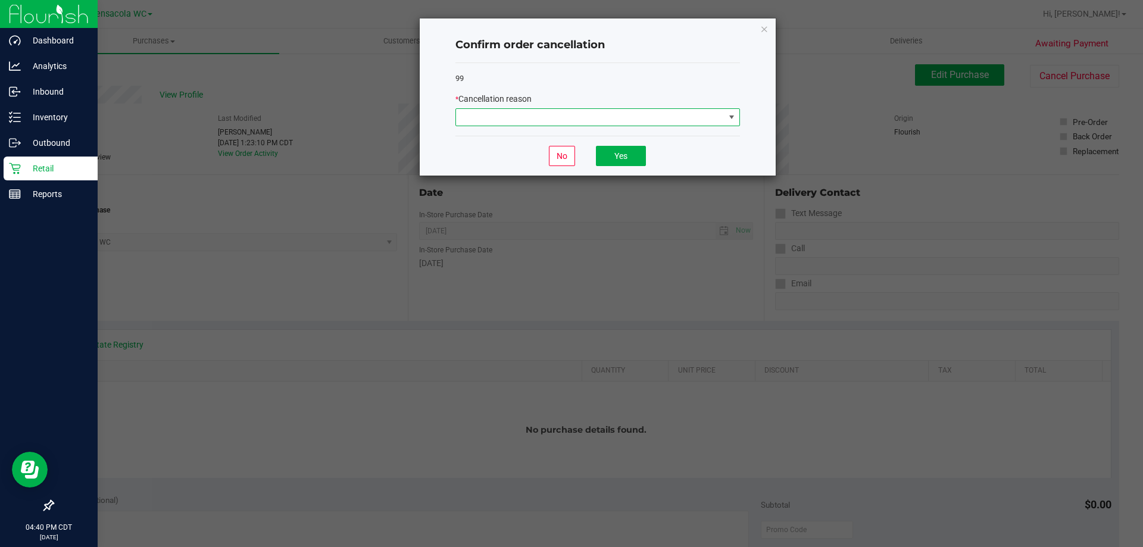
click at [586, 110] on span at bounding box center [590, 117] width 269 height 17
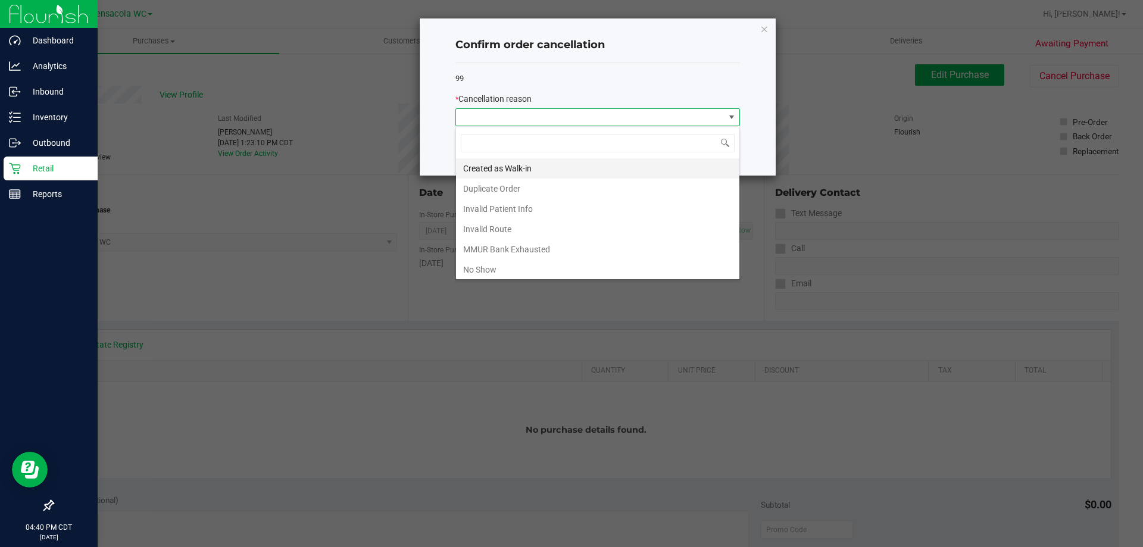
scroll to position [18, 285]
drag, startPoint x: 550, startPoint y: 168, endPoint x: 550, endPoint y: 161, distance: 7.2
click at [550, 161] on li "Created as Walk-in" at bounding box center [597, 168] width 283 height 20
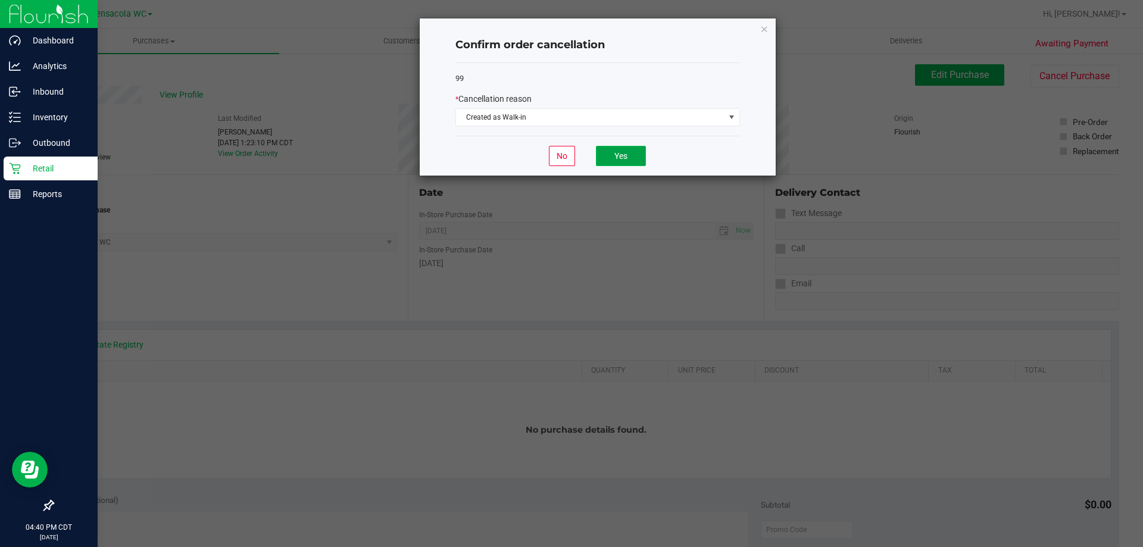
click at [616, 147] on button "Yes" at bounding box center [621, 156] width 50 height 20
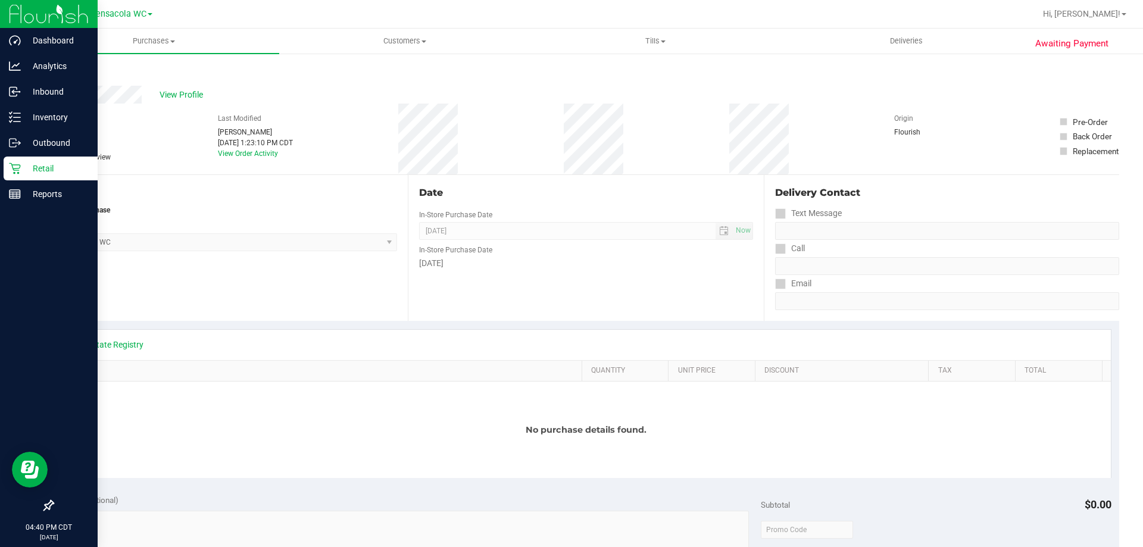
click at [60, 71] on link "Back" at bounding box center [61, 71] width 18 height 8
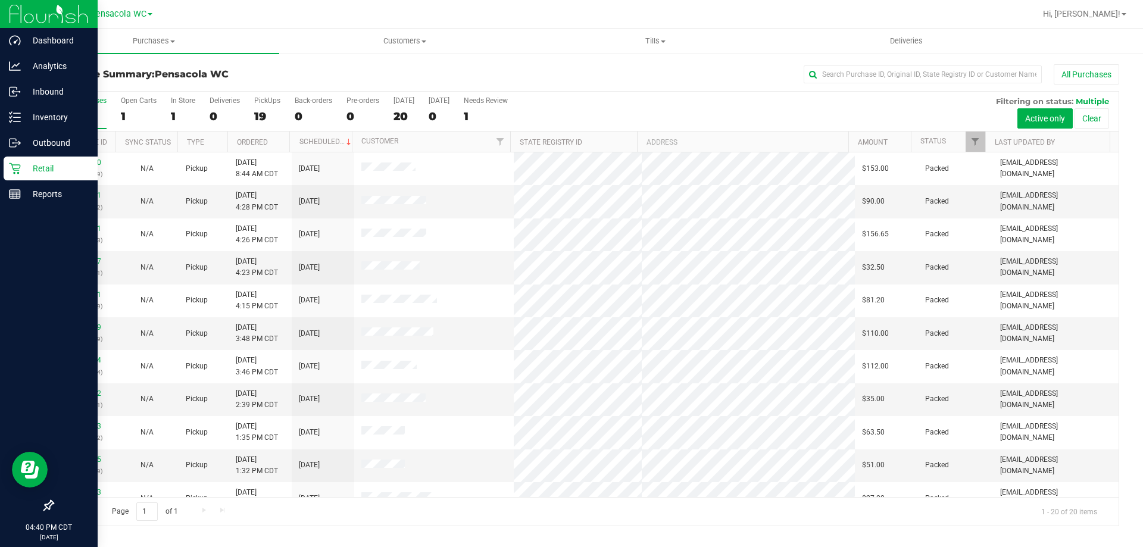
click at [675, 104] on div "All Purchases 20 Open Carts 1 In Store 1 Deliveries 0 PickUps 19 Back-orders 0 …" at bounding box center [586, 112] width 1066 height 40
